Goal: Information Seeking & Learning: Get advice/opinions

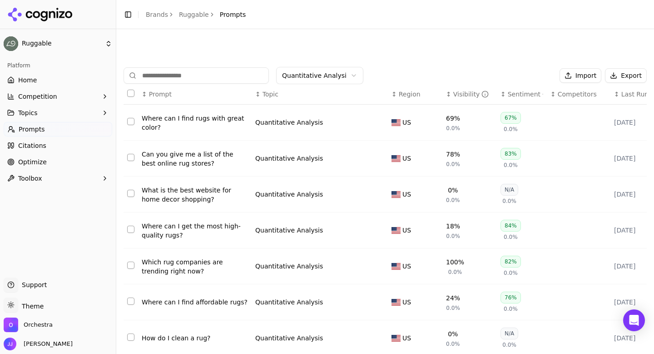
scroll to position [141, 0]
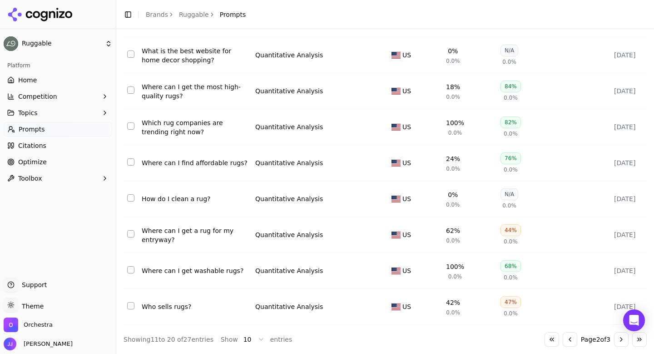
click at [547, 341] on button "Go to first page" at bounding box center [552, 339] width 15 height 15
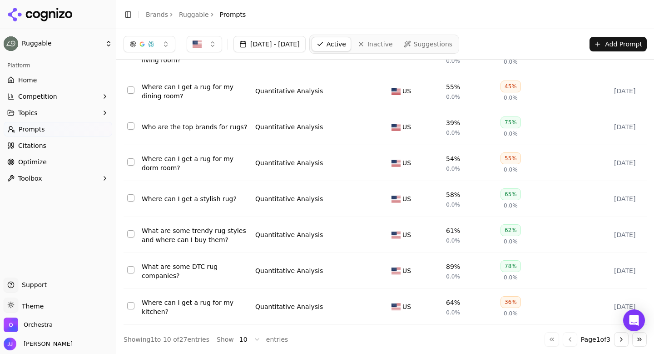
scroll to position [0, 0]
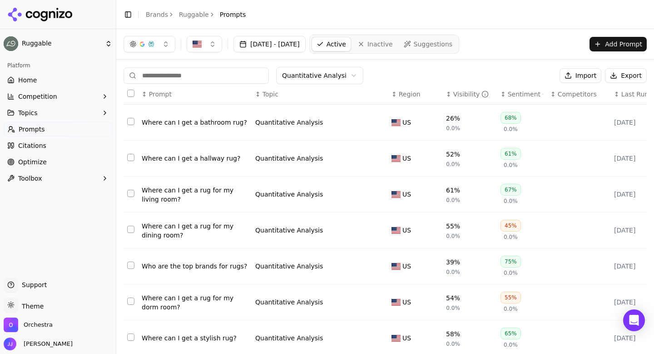
click at [383, 15] on header "Toggle Sidebar Brands Ruggable Prompts" at bounding box center [385, 14] width 538 height 29
click at [389, 5] on header "Toggle Sidebar Brands Ruggable Prompts" at bounding box center [385, 14] width 538 height 29
click at [391, 7] on header "Toggle Sidebar Brands Ruggable Prompts" at bounding box center [385, 14] width 538 height 29
click at [364, 125] on div "Quantitative Analysis" at bounding box center [314, 122] width 118 height 9
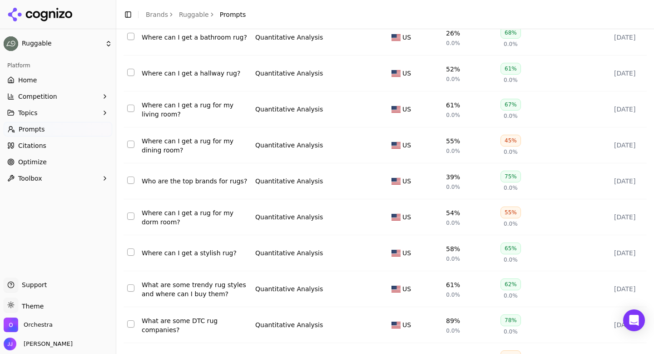
scroll to position [141, 0]
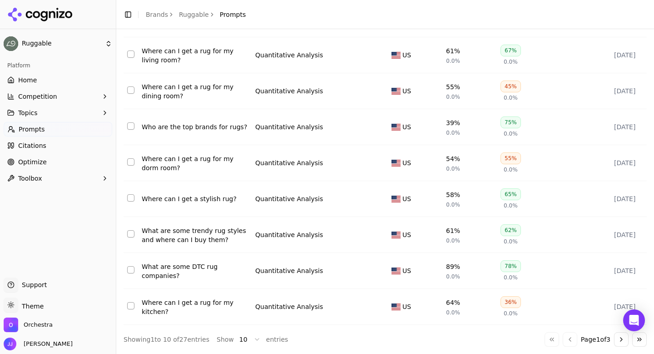
click at [564, 338] on div "Go to first page Go to previous page Page 1 of 3 Go to next page Go to last page" at bounding box center [596, 339] width 102 height 15
click at [568, 342] on div "Go to first page Go to previous page Page 1 of 3 Go to next page Go to last page" at bounding box center [596, 339] width 102 height 15
click at [563, 332] on div "Go to first page Go to previous page Page 1 of 3 Go to next page Go to last page" at bounding box center [596, 339] width 102 height 15
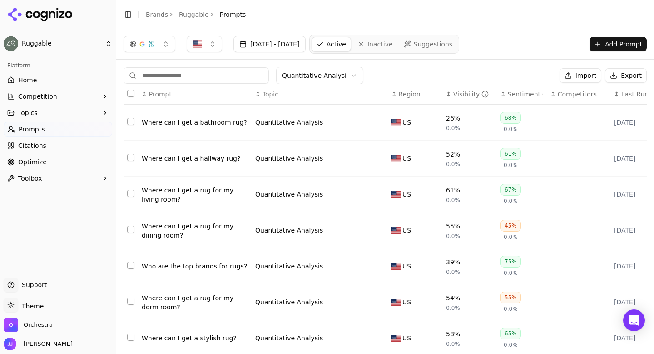
click at [307, 80] on html "Ruggable Platform Home Competition Topics Prompts Citations Optimize Toolbox Su…" at bounding box center [327, 177] width 654 height 354
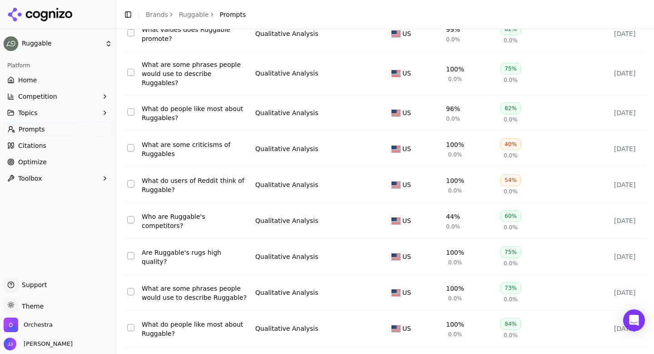
scroll to position [141, 0]
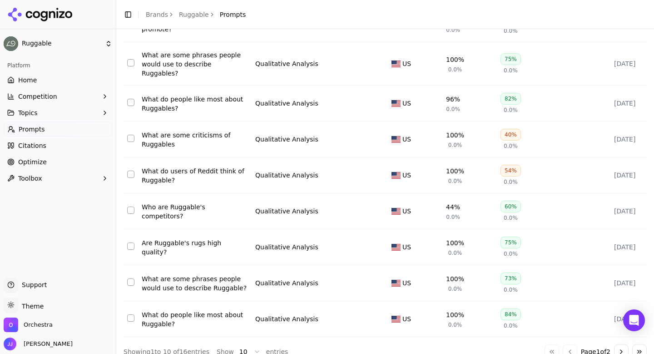
click at [622, 344] on button "Go to next page" at bounding box center [621, 351] width 15 height 15
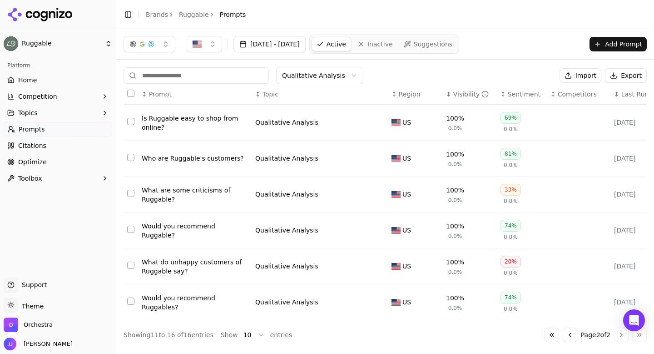
scroll to position [0, 0]
click at [344, 78] on html "Ruggable Platform Home Competition Topics Prompts Citations Optimize Toolbox Su…" at bounding box center [327, 177] width 654 height 354
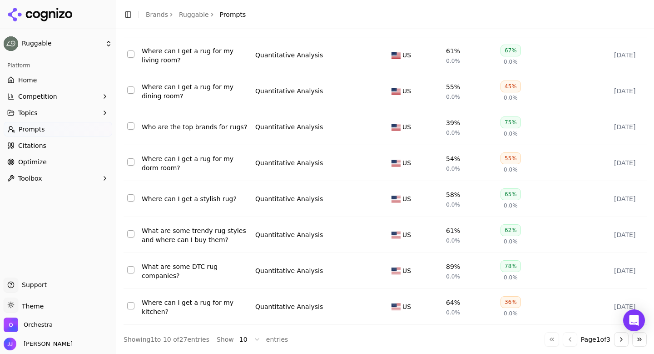
scroll to position [141, 0]
click at [621, 339] on button "Go to next page" at bounding box center [621, 339] width 15 height 15
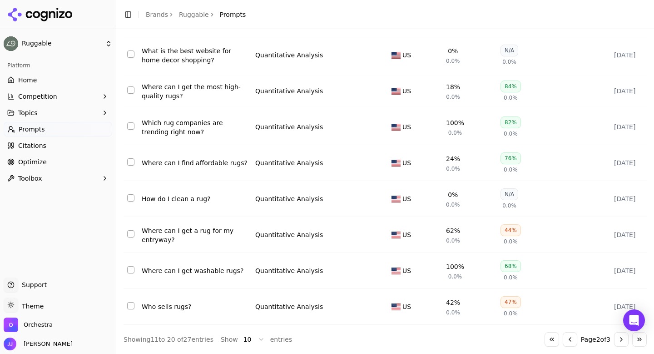
click at [614, 334] on div "Go to first page Go to previous page Page 2 of 3 Go to next page Go to last page" at bounding box center [596, 339] width 102 height 15
click at [623, 342] on button "Go to next page" at bounding box center [621, 339] width 15 height 15
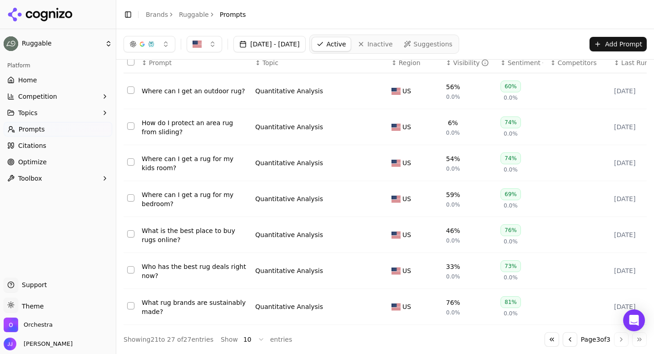
scroll to position [33, 0]
click at [190, 127] on div "How do I protect an area rug from sliding?" at bounding box center [195, 127] width 106 height 18
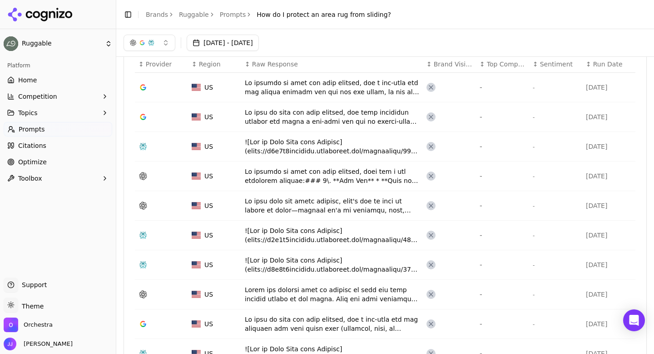
scroll to position [293, 0]
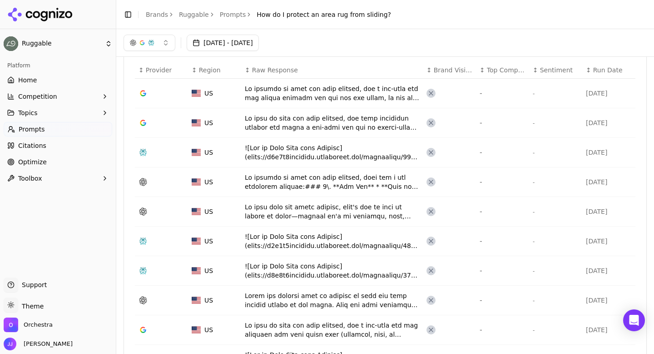
click at [299, 95] on div "Data table" at bounding box center [332, 93] width 175 height 18
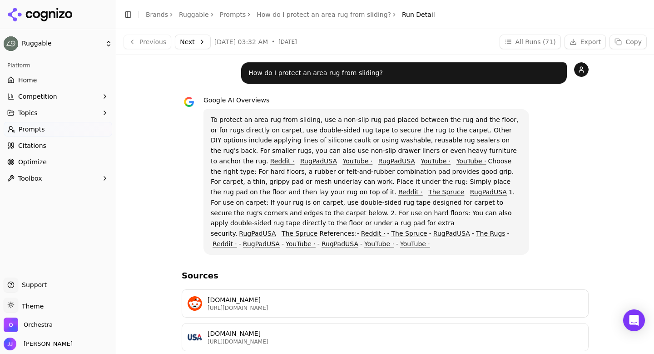
click at [188, 42] on button "Next" at bounding box center [193, 42] width 36 height 15
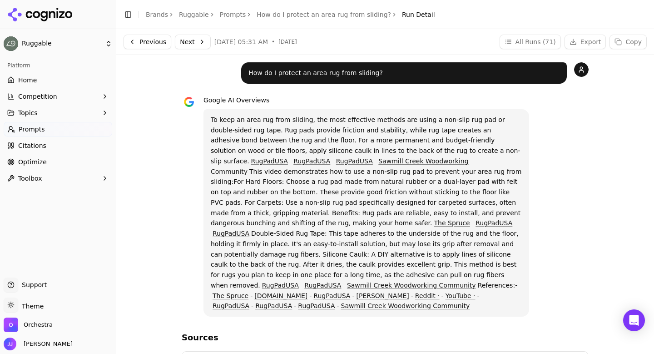
click at [193, 45] on button "Next" at bounding box center [193, 42] width 36 height 15
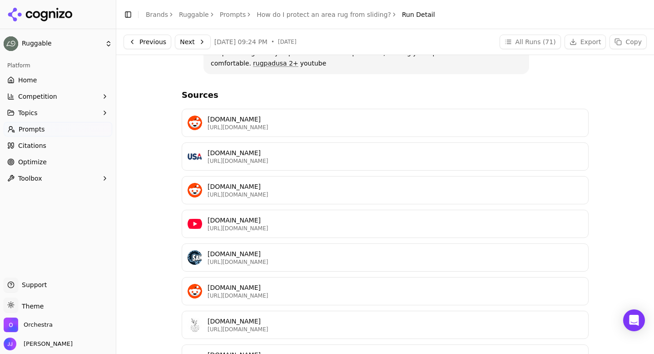
scroll to position [245, 0]
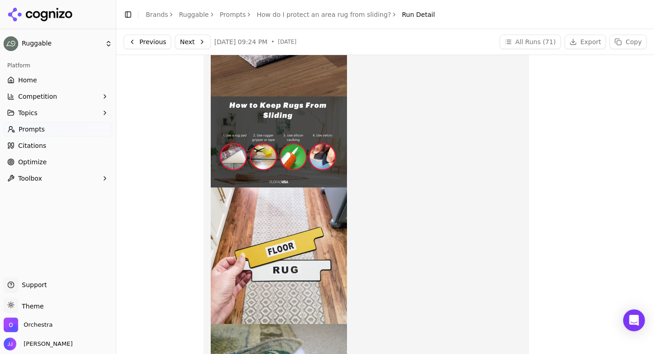
click at [201, 40] on button "Next" at bounding box center [193, 42] width 36 height 15
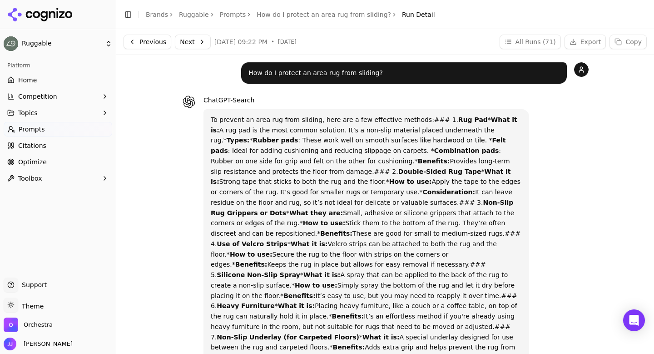
scroll to position [4, 0]
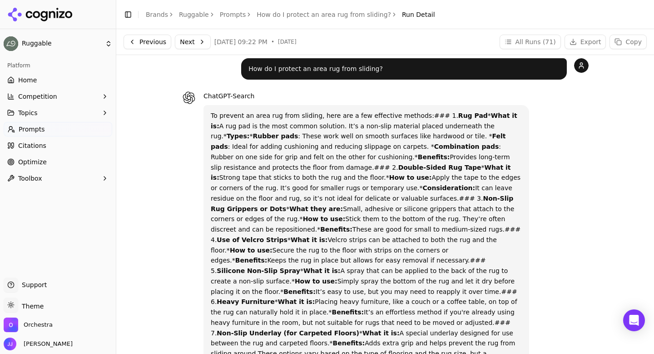
click at [191, 43] on button "Next" at bounding box center [193, 42] width 36 height 15
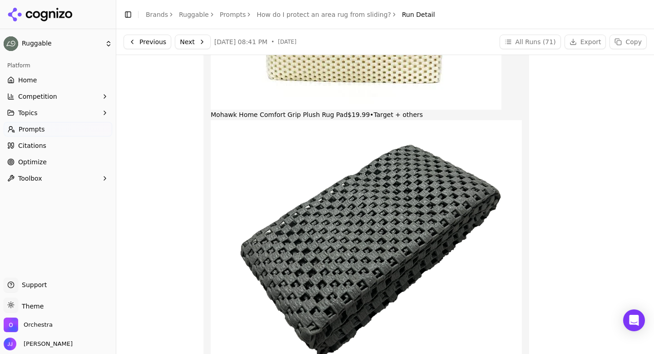
scroll to position [203, 0]
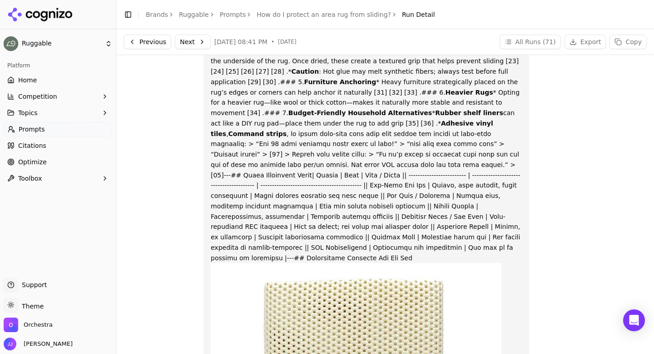
click at [204, 40] on button "Next" at bounding box center [193, 42] width 36 height 15
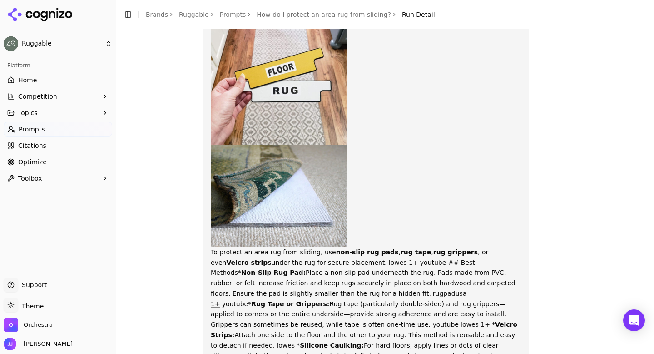
scroll to position [433, 0]
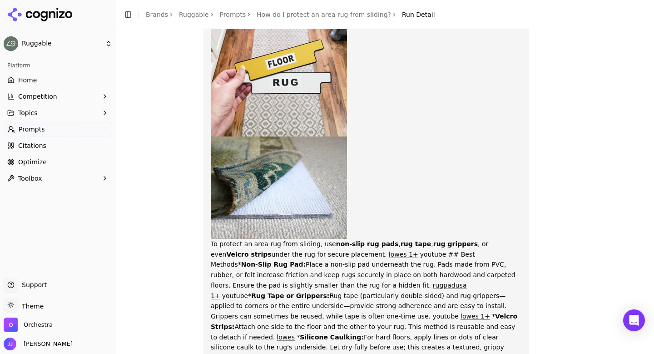
click at [273, 161] on img at bounding box center [279, 187] width 136 height 102
click at [258, 97] on img at bounding box center [279, 68] width 136 height 136
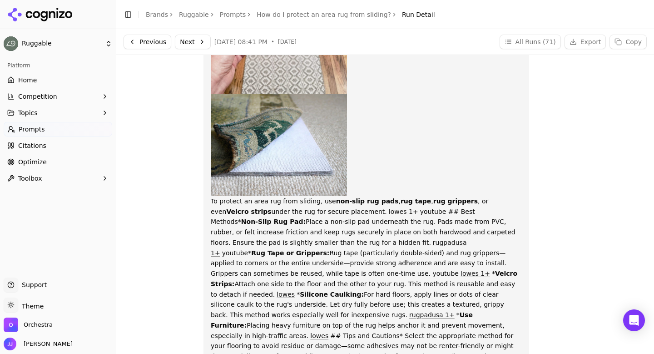
scroll to position [289, 0]
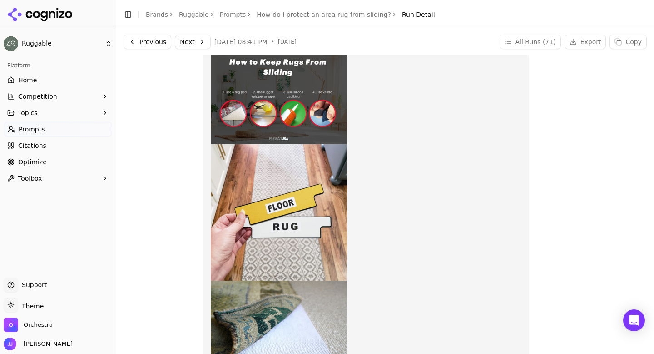
click at [186, 42] on button "Next" at bounding box center [193, 42] width 36 height 15
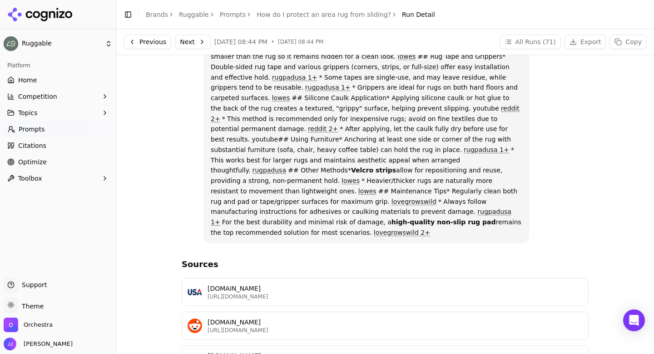
scroll to position [690, 0]
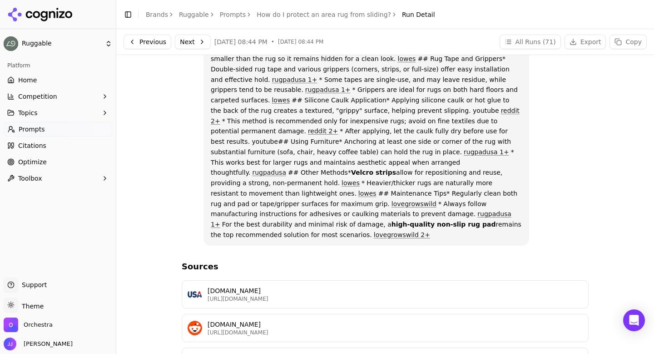
click at [179, 40] on button "Next" at bounding box center [193, 42] width 36 height 15
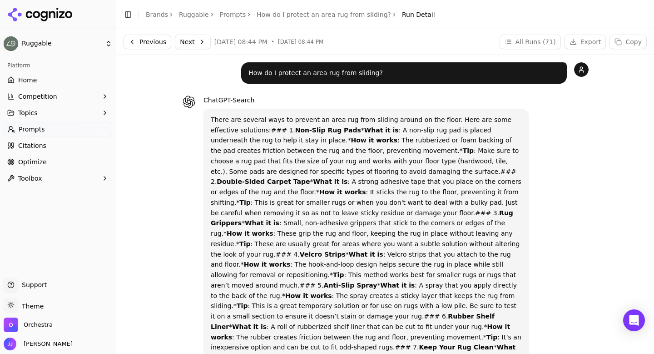
click at [193, 44] on button "Next" at bounding box center [193, 42] width 36 height 15
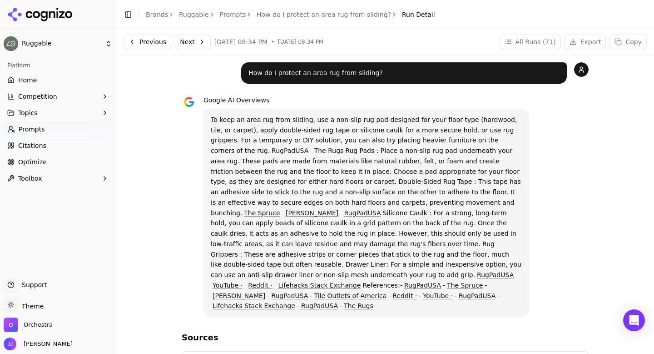
click at [202, 42] on button "Next" at bounding box center [193, 42] width 36 height 15
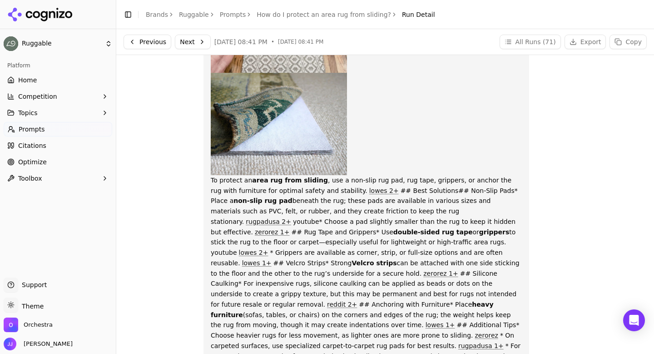
scroll to position [259, 0]
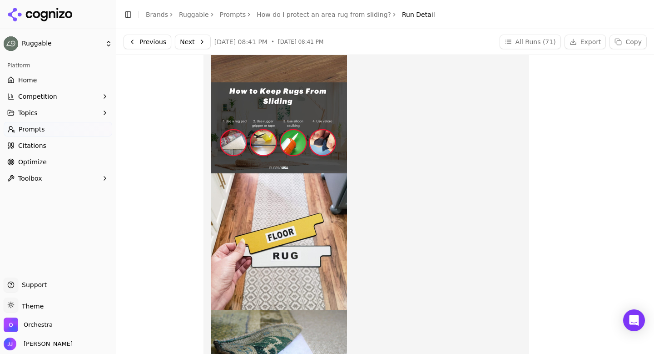
click at [184, 41] on button "Next" at bounding box center [193, 42] width 36 height 15
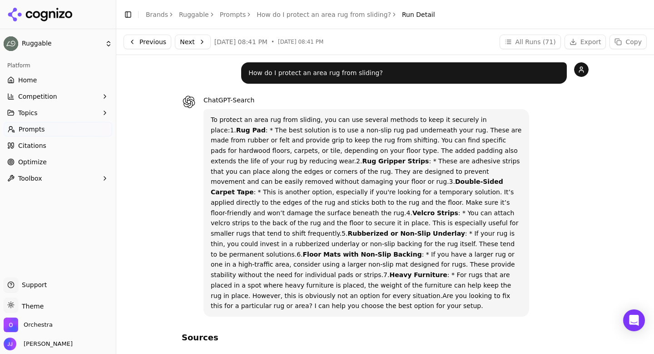
scroll to position [24, 0]
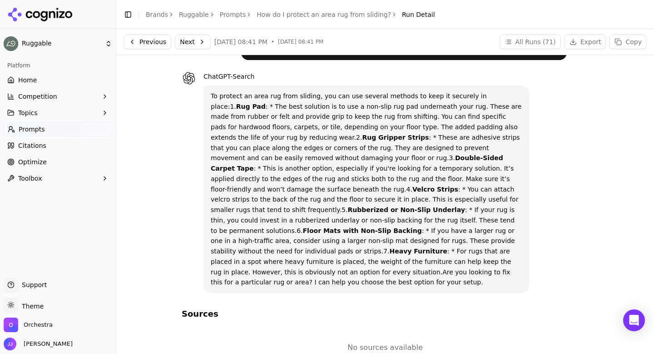
click at [185, 41] on button "Next" at bounding box center [193, 42] width 36 height 15
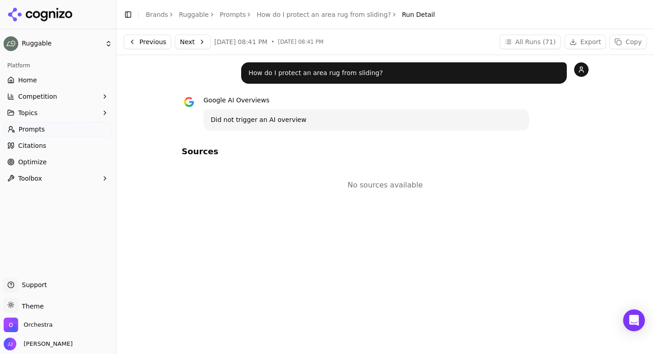
click at [198, 50] on div "Previous Next [DATE] 08:41 PM • [DATE] 08:41 PM All Runs ( 71 ) Export Copy" at bounding box center [385, 41] width 538 height 25
click at [195, 43] on button "Next" at bounding box center [193, 42] width 36 height 15
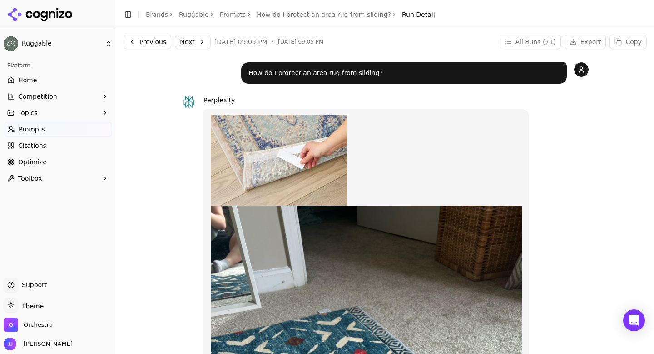
click at [312, 15] on link "How do I protect an area rug from sliding?" at bounding box center [324, 14] width 135 height 9
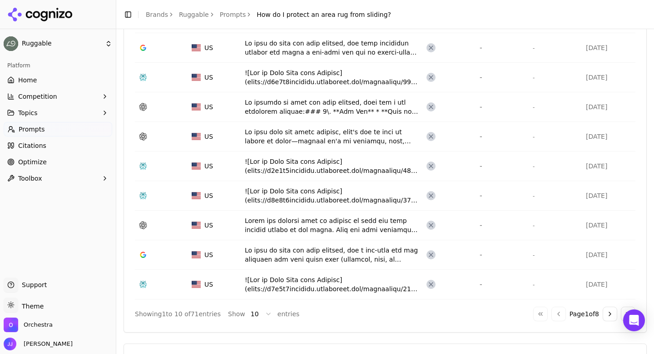
scroll to position [407, 0]
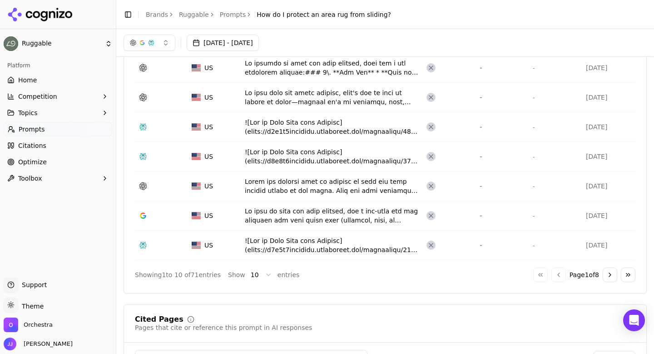
click at [612, 274] on button "Go to next page" at bounding box center [610, 274] width 15 height 15
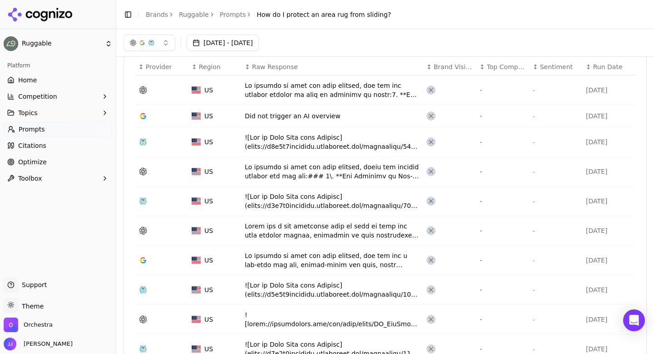
scroll to position [293, 0]
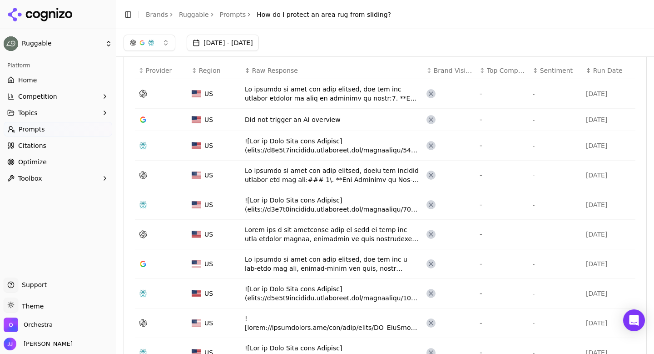
click at [360, 142] on div "Data table" at bounding box center [332, 145] width 175 height 18
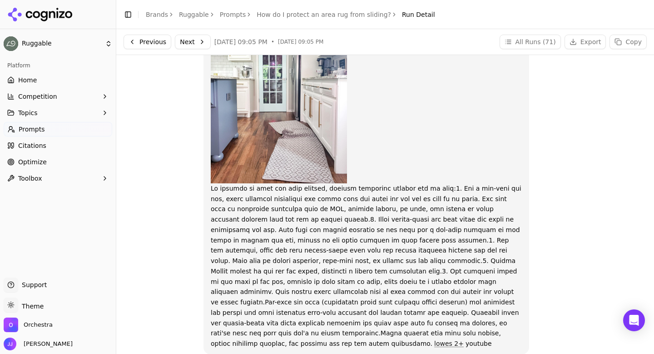
scroll to position [428, 0]
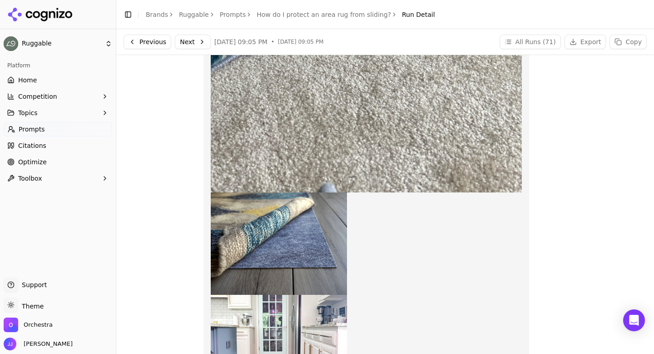
click at [195, 44] on button "Next" at bounding box center [193, 42] width 36 height 15
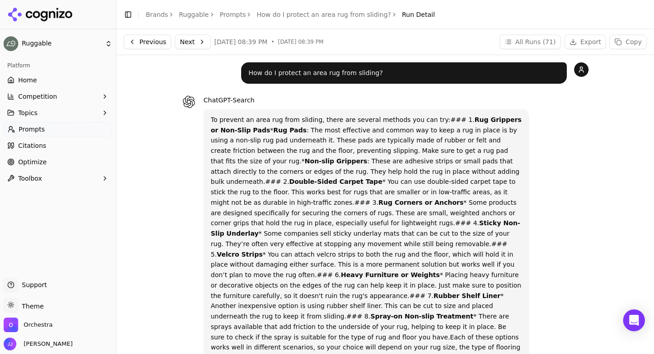
click at [198, 38] on button "Next" at bounding box center [193, 42] width 36 height 15
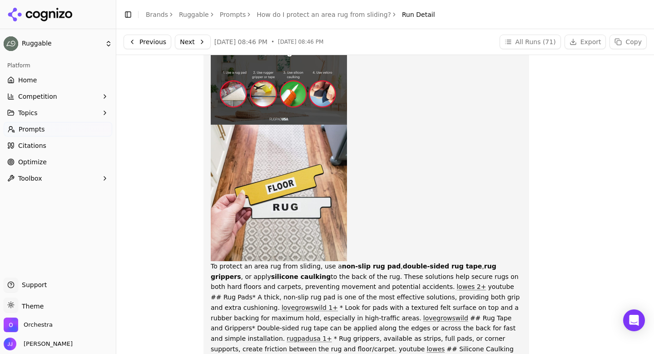
scroll to position [297, 0]
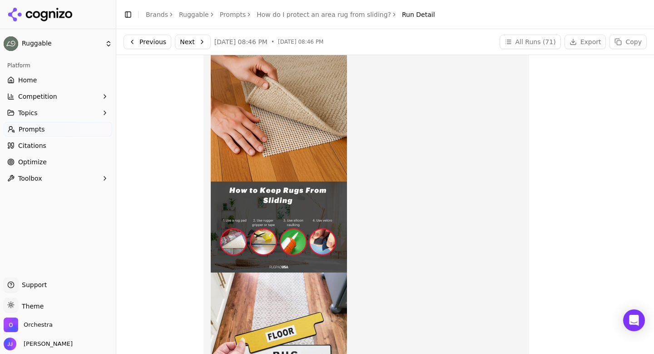
click at [195, 44] on button "Next" at bounding box center [193, 42] width 36 height 15
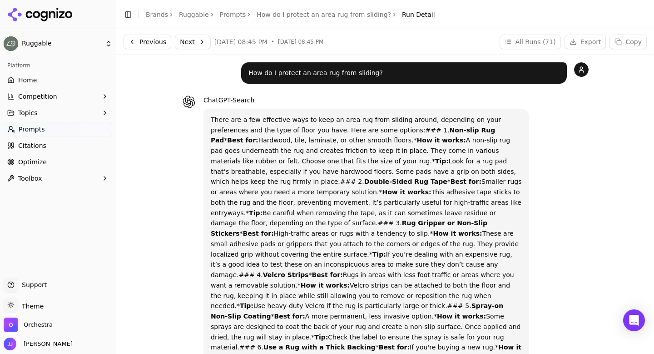
click at [225, 13] on link "Prompts" at bounding box center [233, 14] width 26 height 9
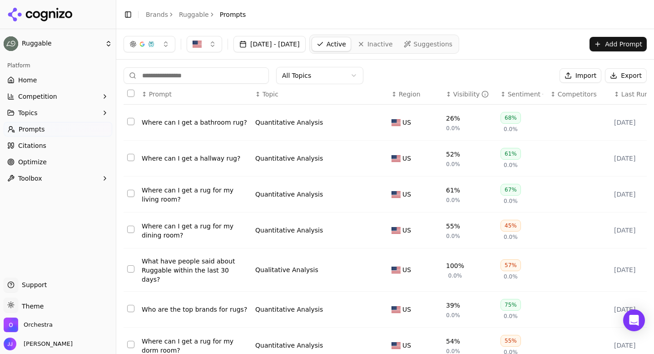
click at [294, 78] on html "Ruggable Platform Home Competition Topics Prompts Citations Optimize Toolbox Su…" at bounding box center [327, 177] width 654 height 354
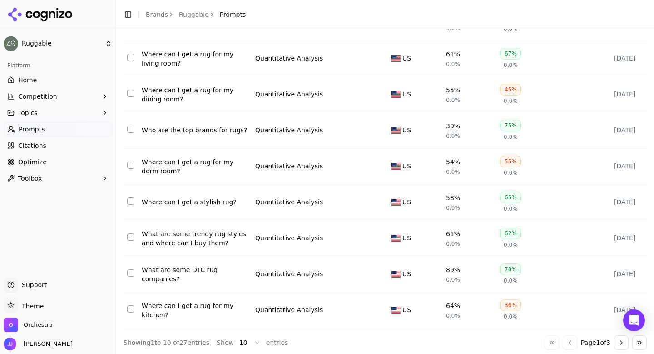
scroll to position [138, 0]
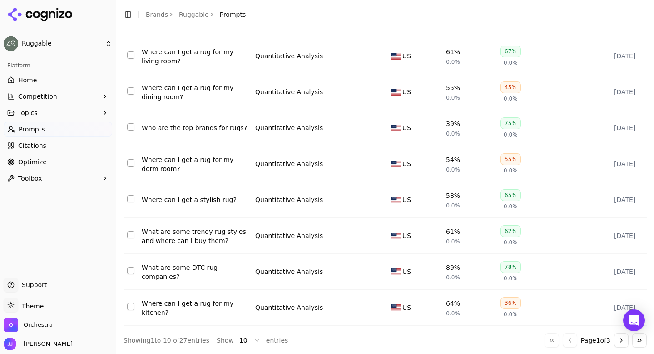
click at [204, 127] on div "Who are the top brands for rugs?" at bounding box center [195, 127] width 106 height 9
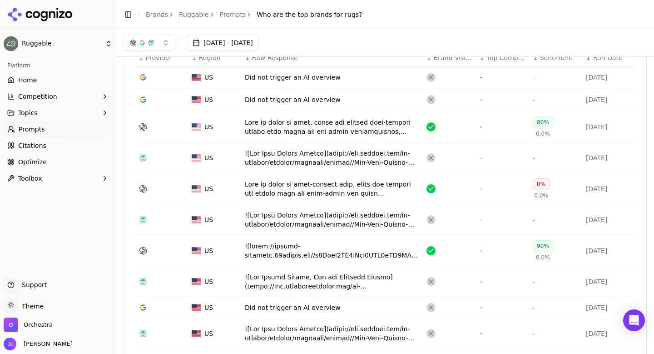
scroll to position [295, 0]
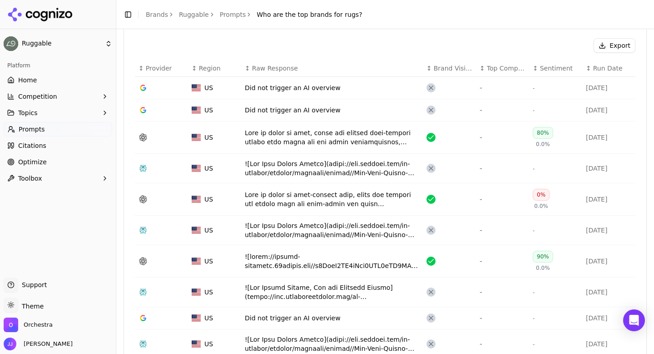
click at [302, 137] on div "Data table" at bounding box center [332, 137] width 175 height 18
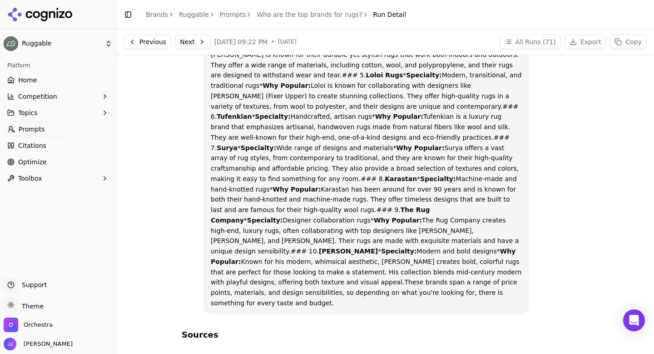
scroll to position [7, 0]
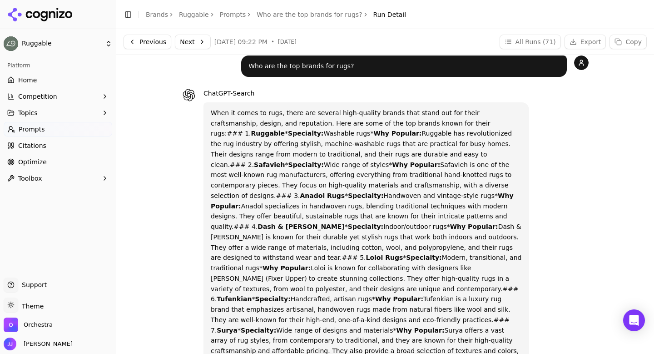
click at [183, 36] on button "Next" at bounding box center [193, 42] width 36 height 15
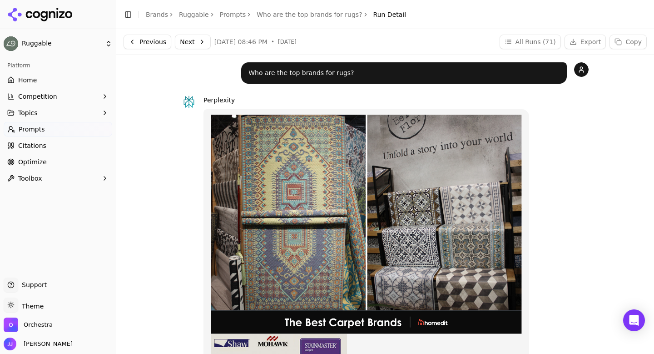
click at [188, 39] on button "Next" at bounding box center [193, 42] width 36 height 15
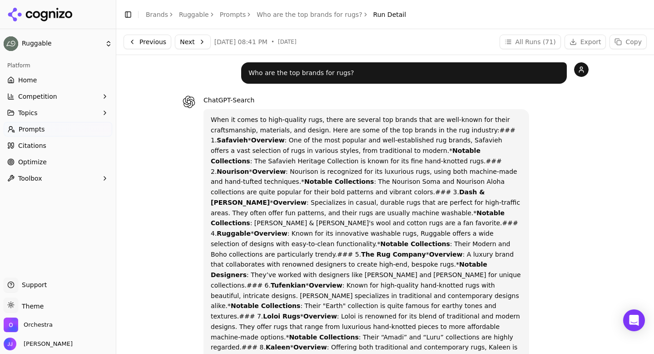
click at [202, 44] on button "Next" at bounding box center [193, 42] width 36 height 15
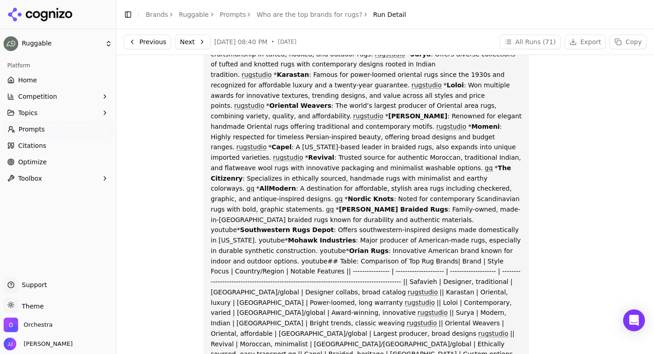
scroll to position [503, 0]
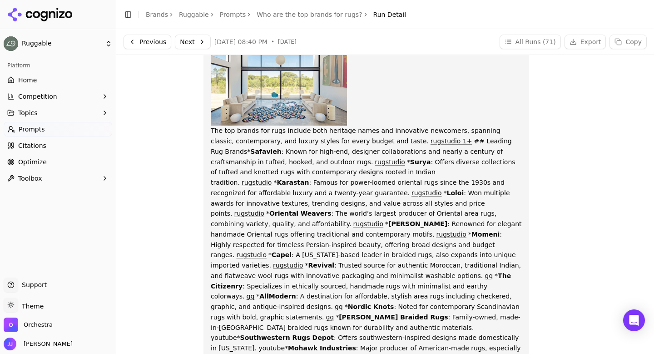
click at [189, 41] on button "Next" at bounding box center [193, 42] width 36 height 15
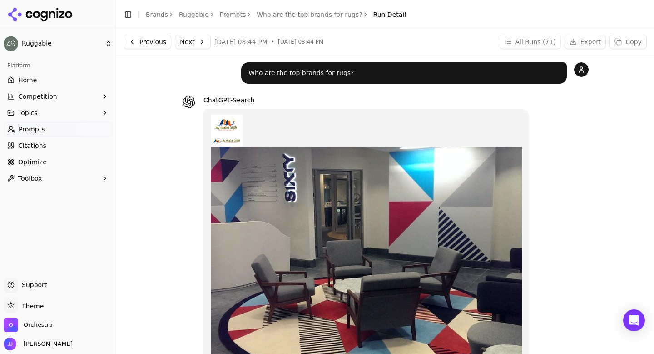
click at [196, 40] on button "Next" at bounding box center [193, 42] width 36 height 15
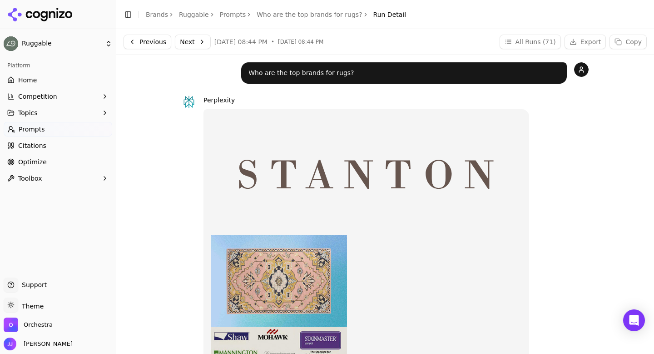
click at [188, 41] on button "Next" at bounding box center [193, 42] width 36 height 15
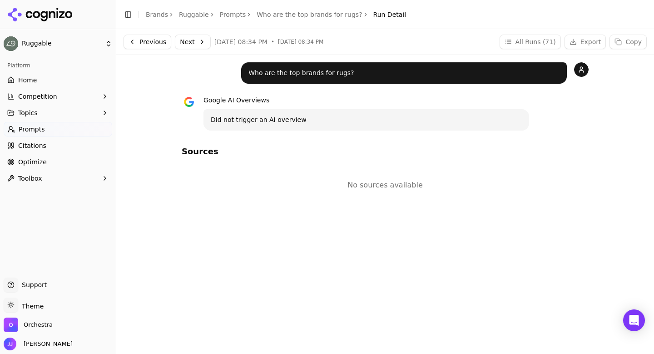
click at [193, 34] on div "Previous Next [DATE] 08:34 PM • [DATE] 08:34 PM All Runs ( 71 ) Export Copy" at bounding box center [385, 41] width 538 height 25
click at [193, 42] on button "Next" at bounding box center [193, 42] width 36 height 15
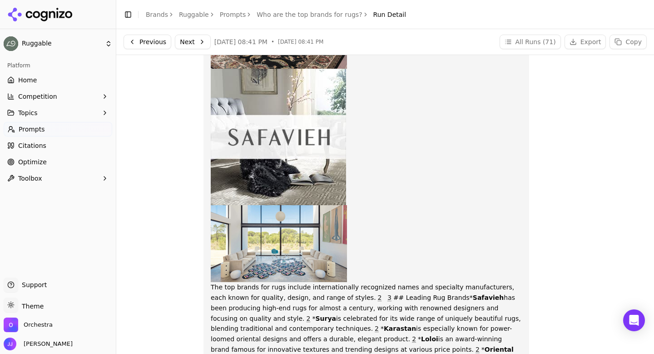
scroll to position [150, 0]
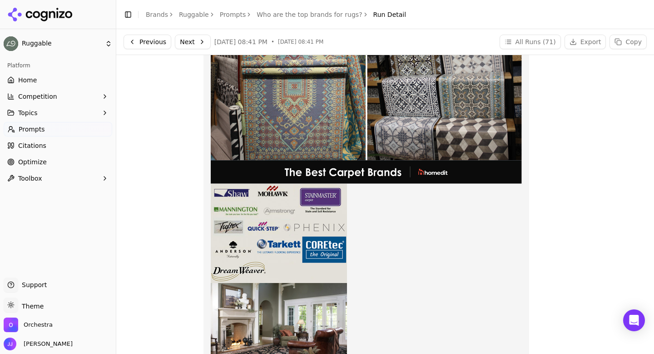
click at [233, 9] on div "Toggle Sidebar Brands Ruggable Prompts Who are the top brands for rugs? Run Det…" at bounding box center [264, 14] width 297 height 13
click at [230, 15] on link "Prompts" at bounding box center [233, 14] width 26 height 9
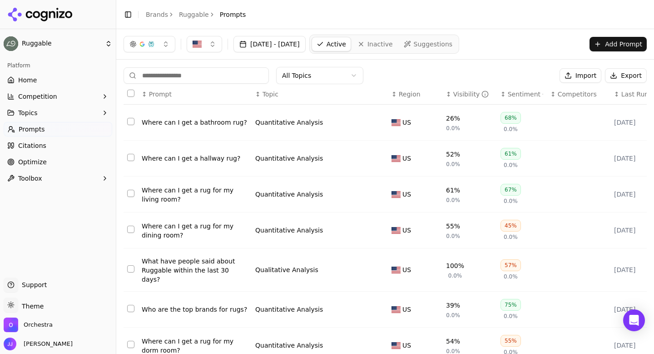
click at [298, 82] on html "Ruggable Platform Home Competition Topics Prompts Citations Optimize Toolbox Su…" at bounding box center [327, 177] width 654 height 354
click at [185, 76] on html "Ruggable Platform Home Competition Topics Prompts Citations Optimize Toolbox Su…" at bounding box center [327, 177] width 654 height 354
click at [195, 75] on input at bounding box center [196, 75] width 145 height 16
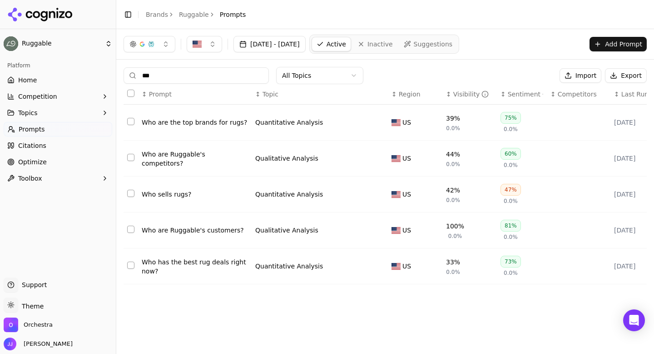
type input "***"
click at [186, 195] on div "Who sells rugs?" at bounding box center [195, 194] width 106 height 9
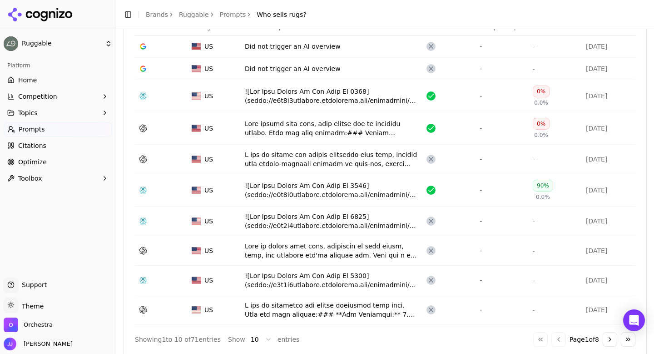
scroll to position [344, 0]
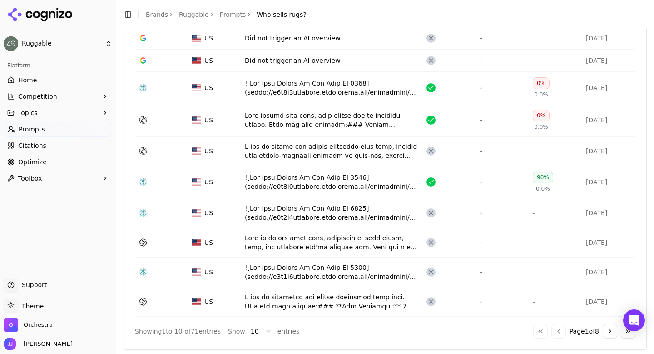
click at [261, 99] on td "Data table" at bounding box center [332, 88] width 182 height 32
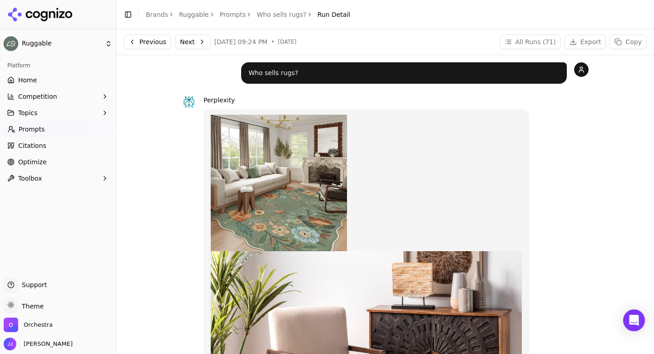
click at [204, 47] on button "Next" at bounding box center [193, 42] width 36 height 15
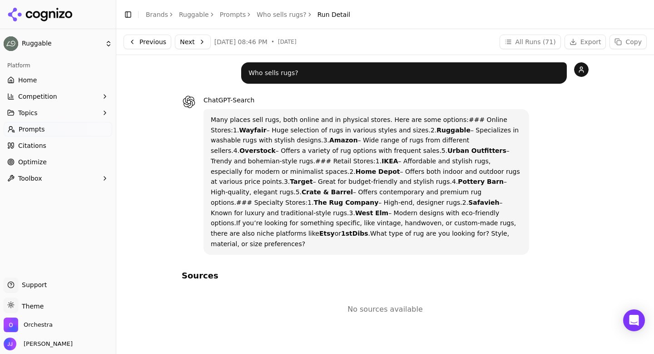
click at [184, 44] on button "Next" at bounding box center [193, 42] width 36 height 15
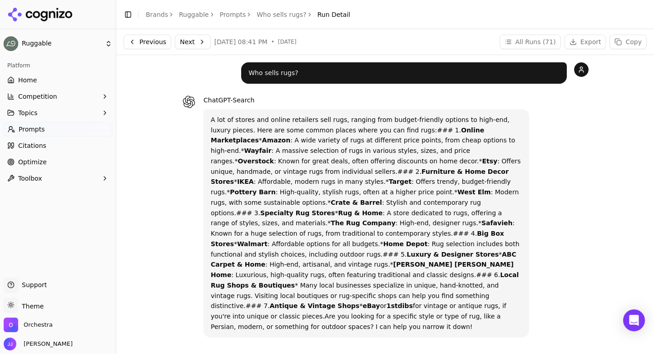
click at [188, 46] on button "Next" at bounding box center [193, 42] width 36 height 15
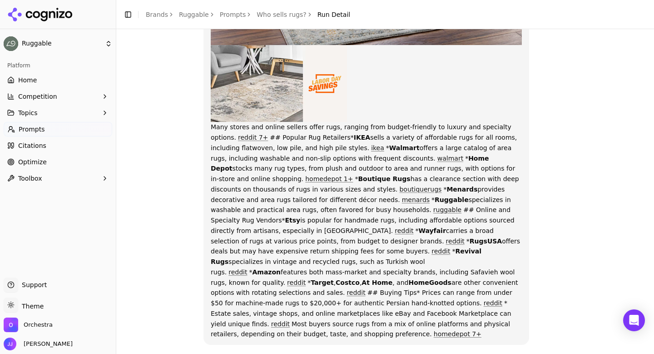
scroll to position [847, 0]
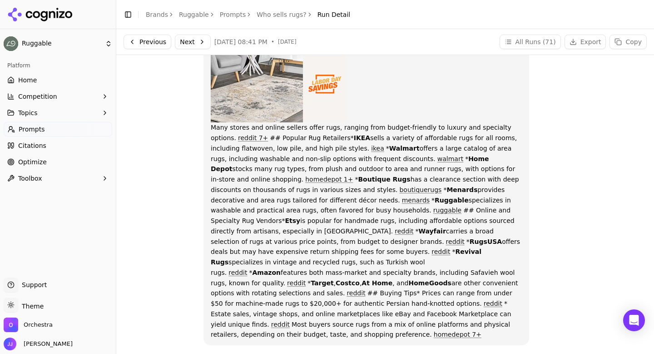
click at [187, 39] on button "Next" at bounding box center [193, 42] width 36 height 15
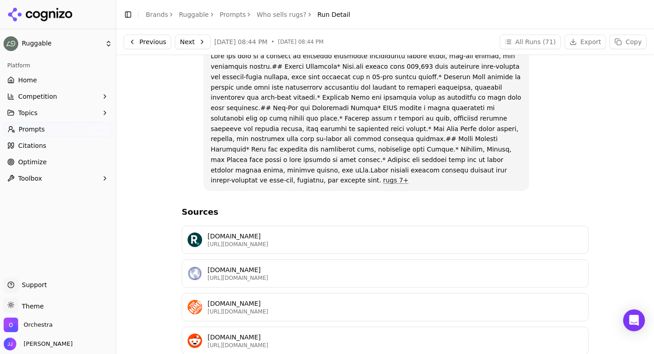
scroll to position [1115, 0]
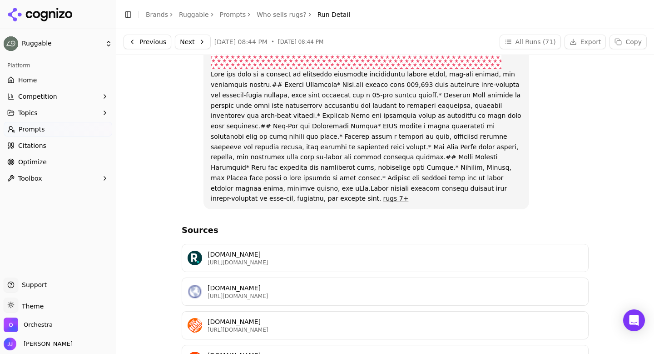
click at [199, 44] on button "Next" at bounding box center [193, 42] width 36 height 15
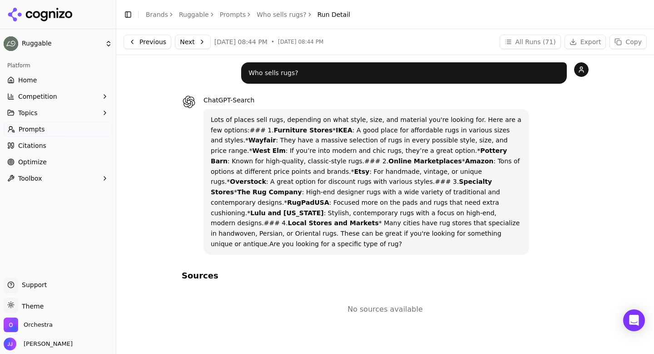
click at [194, 43] on button "Next" at bounding box center [193, 42] width 36 height 15
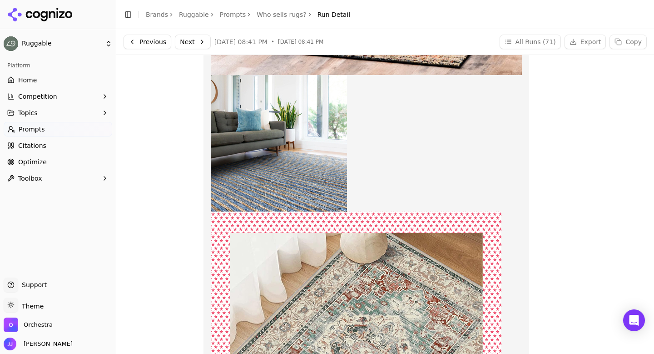
scroll to position [53, 0]
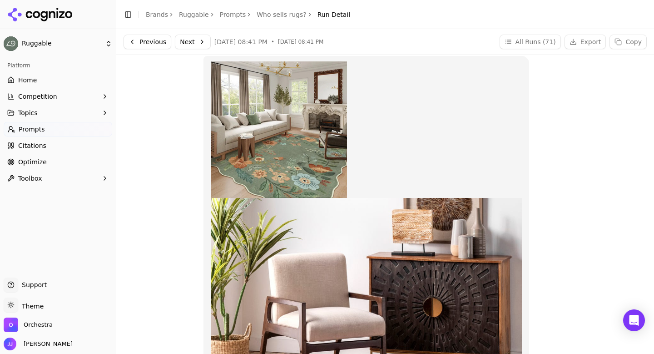
click at [190, 39] on button "Next" at bounding box center [193, 42] width 36 height 15
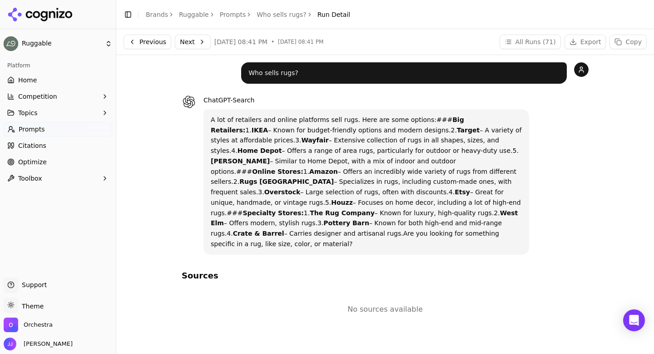
click at [184, 41] on button "Next" at bounding box center [193, 42] width 36 height 15
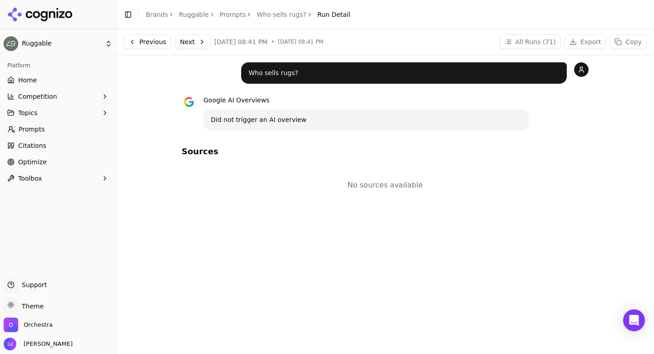
click at [197, 43] on button "Next" at bounding box center [193, 42] width 36 height 15
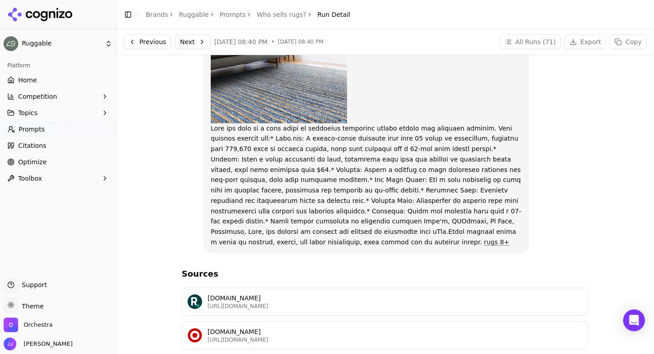
scroll to position [771, 0]
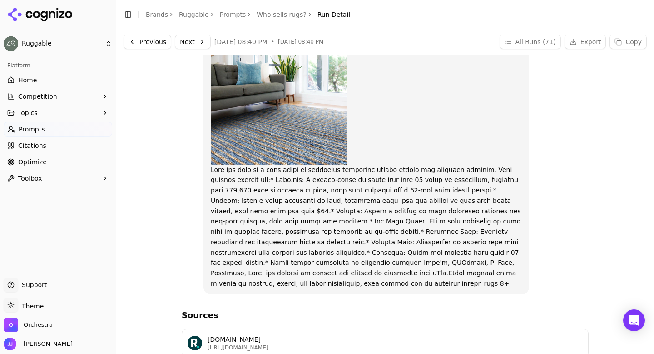
scroll to position [262, 0]
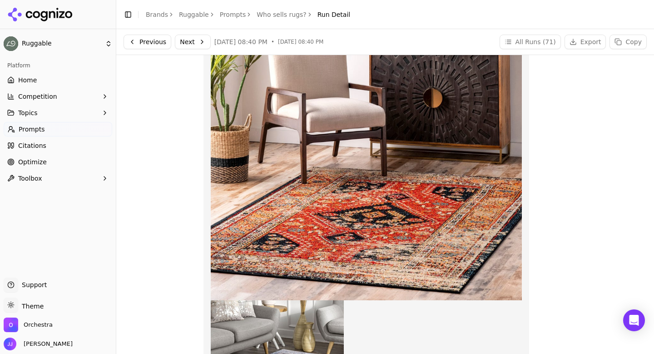
click at [195, 43] on button "Next" at bounding box center [193, 42] width 36 height 15
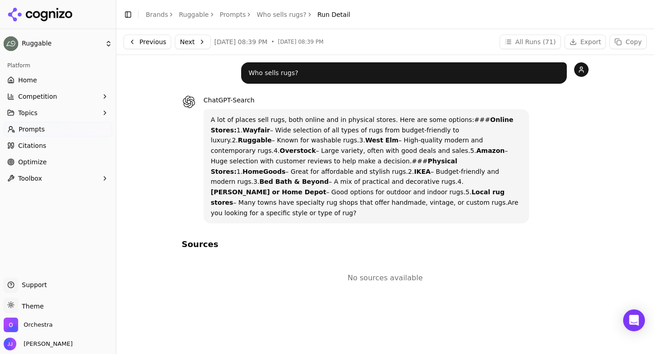
click at [188, 38] on button "Next" at bounding box center [193, 42] width 36 height 15
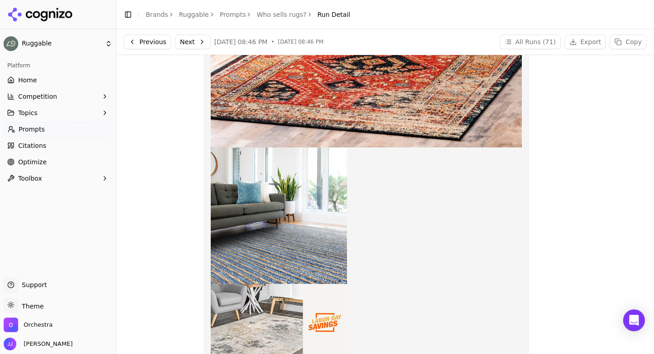
scroll to position [279, 0]
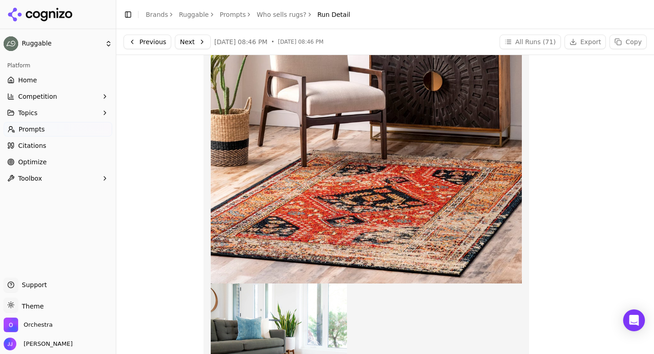
click at [196, 43] on button "Next" at bounding box center [193, 42] width 36 height 15
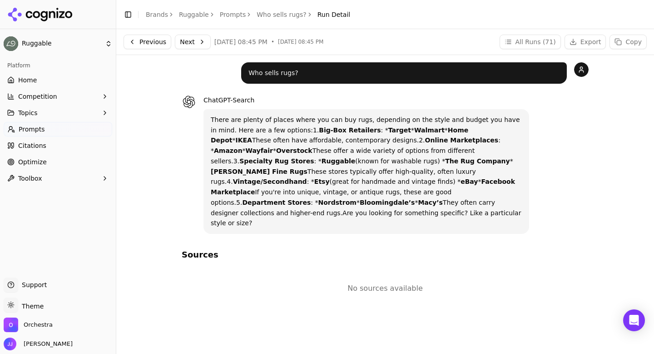
click at [178, 38] on button "Next" at bounding box center [193, 42] width 36 height 15
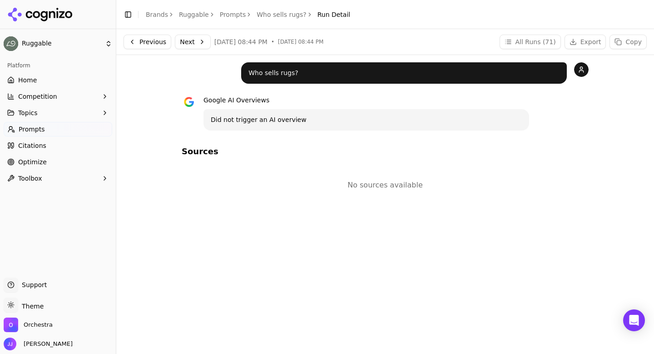
click at [187, 37] on button "Next" at bounding box center [193, 42] width 36 height 15
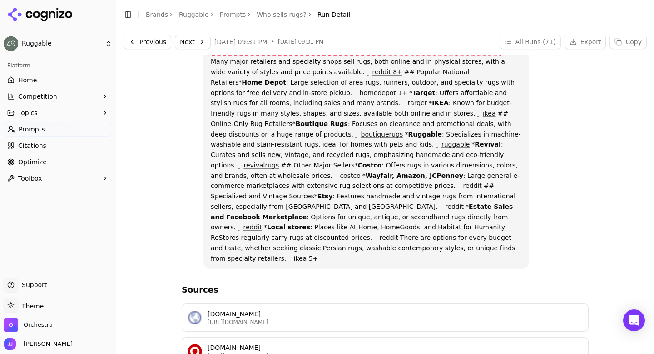
scroll to position [1078, 0]
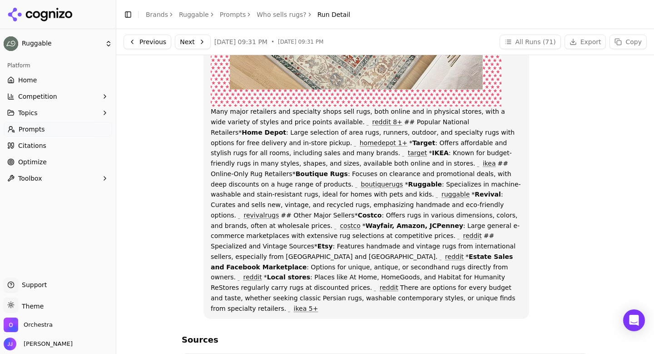
click at [194, 45] on button "Next" at bounding box center [193, 42] width 36 height 15
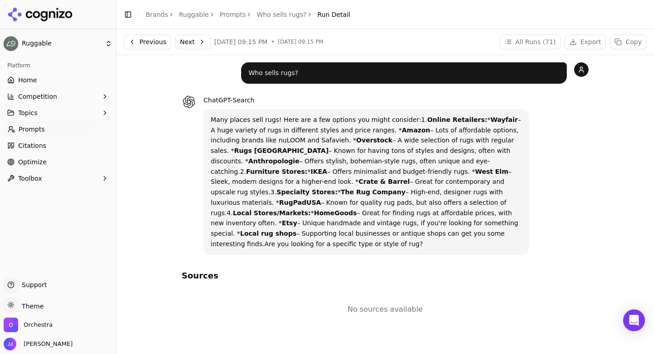
click at [181, 40] on button "Next" at bounding box center [193, 42] width 36 height 15
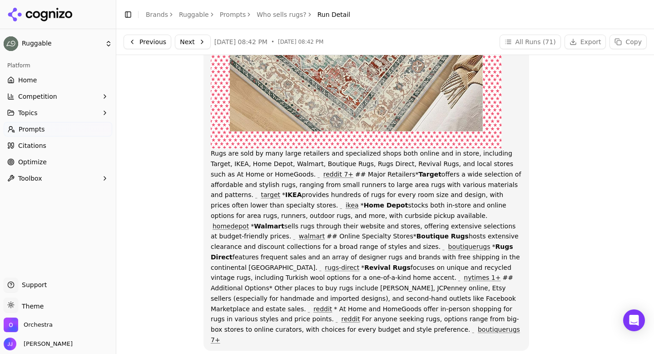
scroll to position [847, 0]
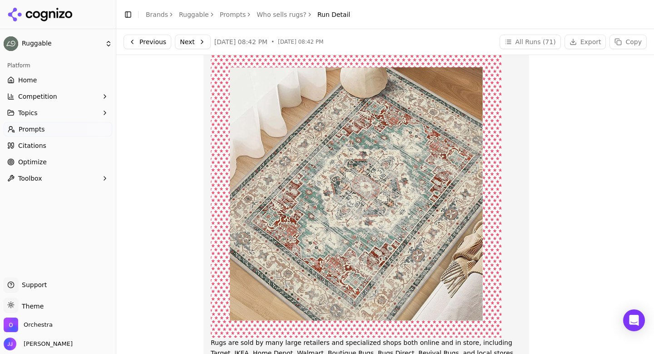
click at [191, 46] on button "Next" at bounding box center [193, 42] width 36 height 15
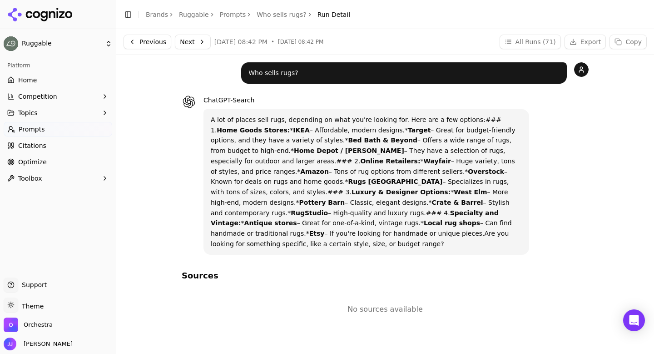
click at [223, 16] on link "Prompts" at bounding box center [233, 14] width 26 height 9
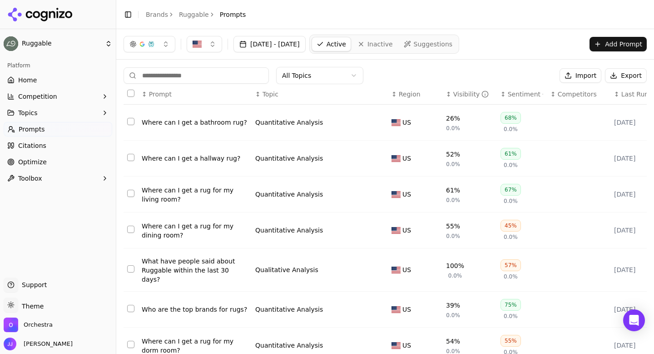
click at [165, 74] on input at bounding box center [196, 75] width 145 height 16
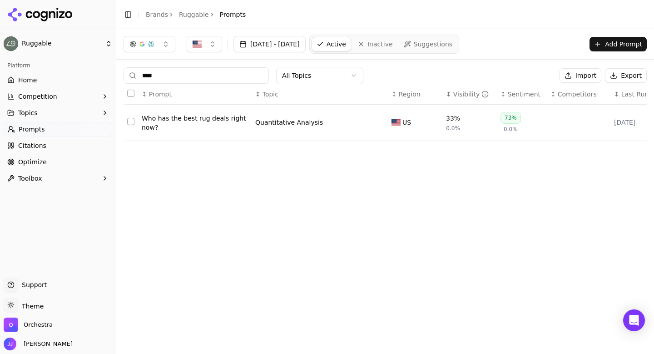
type input "****"
click at [168, 121] on div "Who has the best rug deals right now?" at bounding box center [195, 123] width 106 height 18
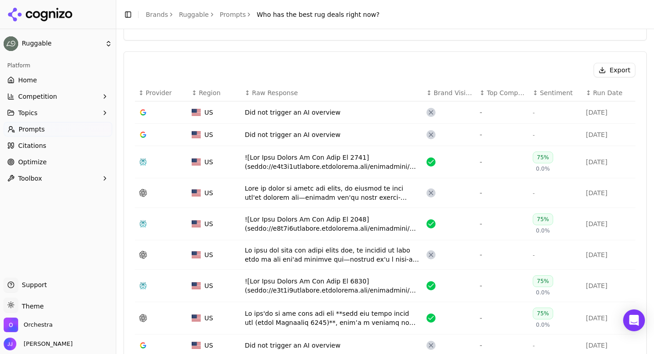
scroll to position [272, 0]
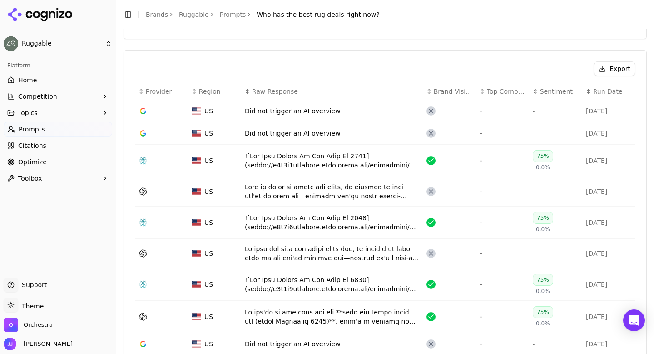
click at [290, 155] on div "Data table" at bounding box center [332, 160] width 175 height 18
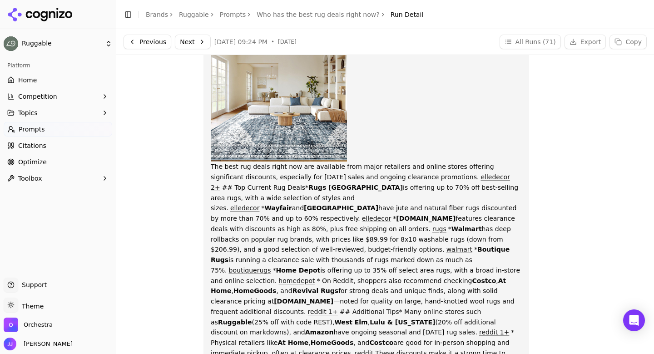
scroll to position [677, 0]
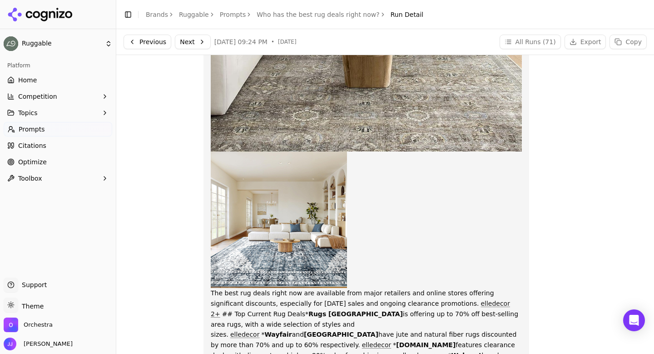
click at [199, 39] on button "Next" at bounding box center [193, 42] width 36 height 15
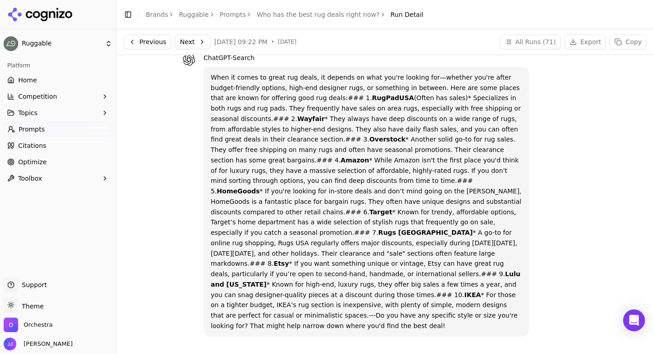
scroll to position [45, 0]
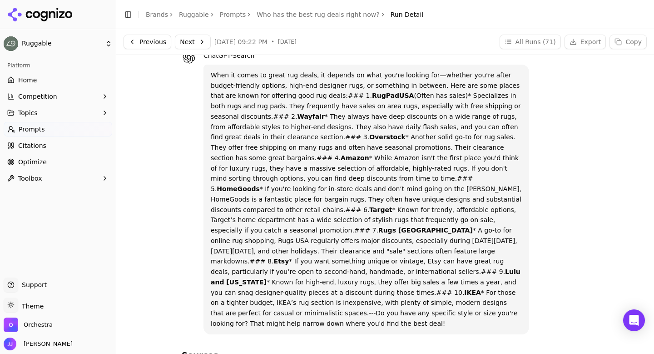
click at [203, 42] on button "Next" at bounding box center [193, 42] width 36 height 15
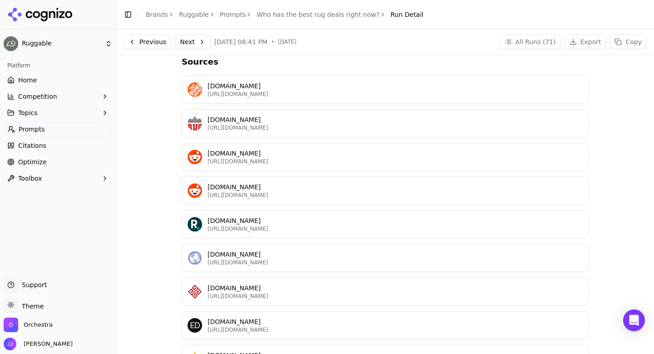
scroll to position [646, 0]
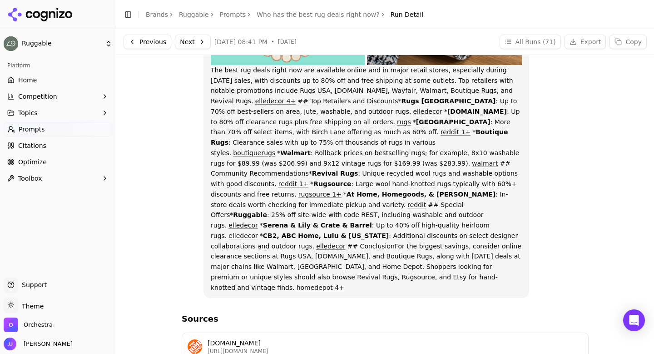
click at [198, 45] on button "Next" at bounding box center [193, 42] width 36 height 15
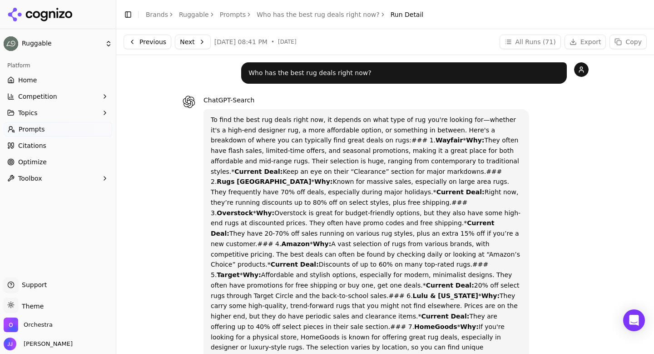
click at [198, 40] on button "Next" at bounding box center [193, 42] width 36 height 15
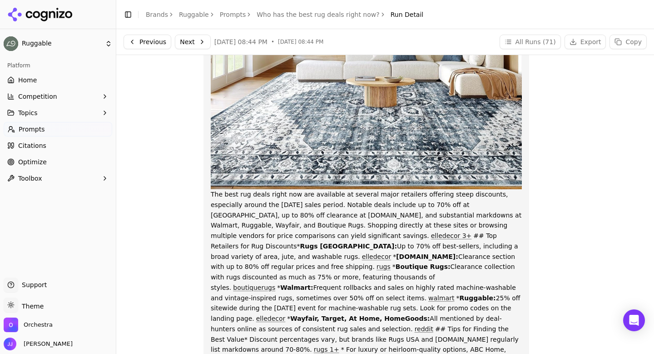
scroll to position [853, 0]
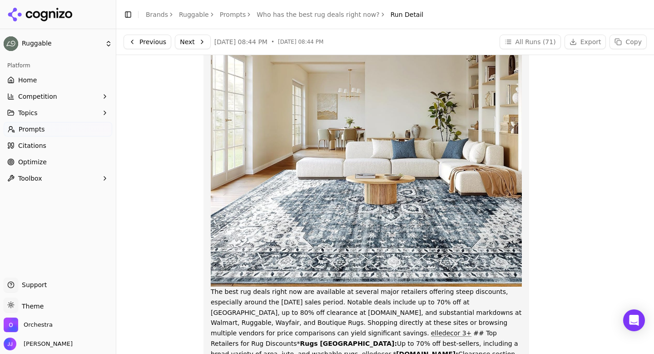
click at [195, 48] on button "Next" at bounding box center [193, 42] width 36 height 15
